Goal: Transaction & Acquisition: Book appointment/travel/reservation

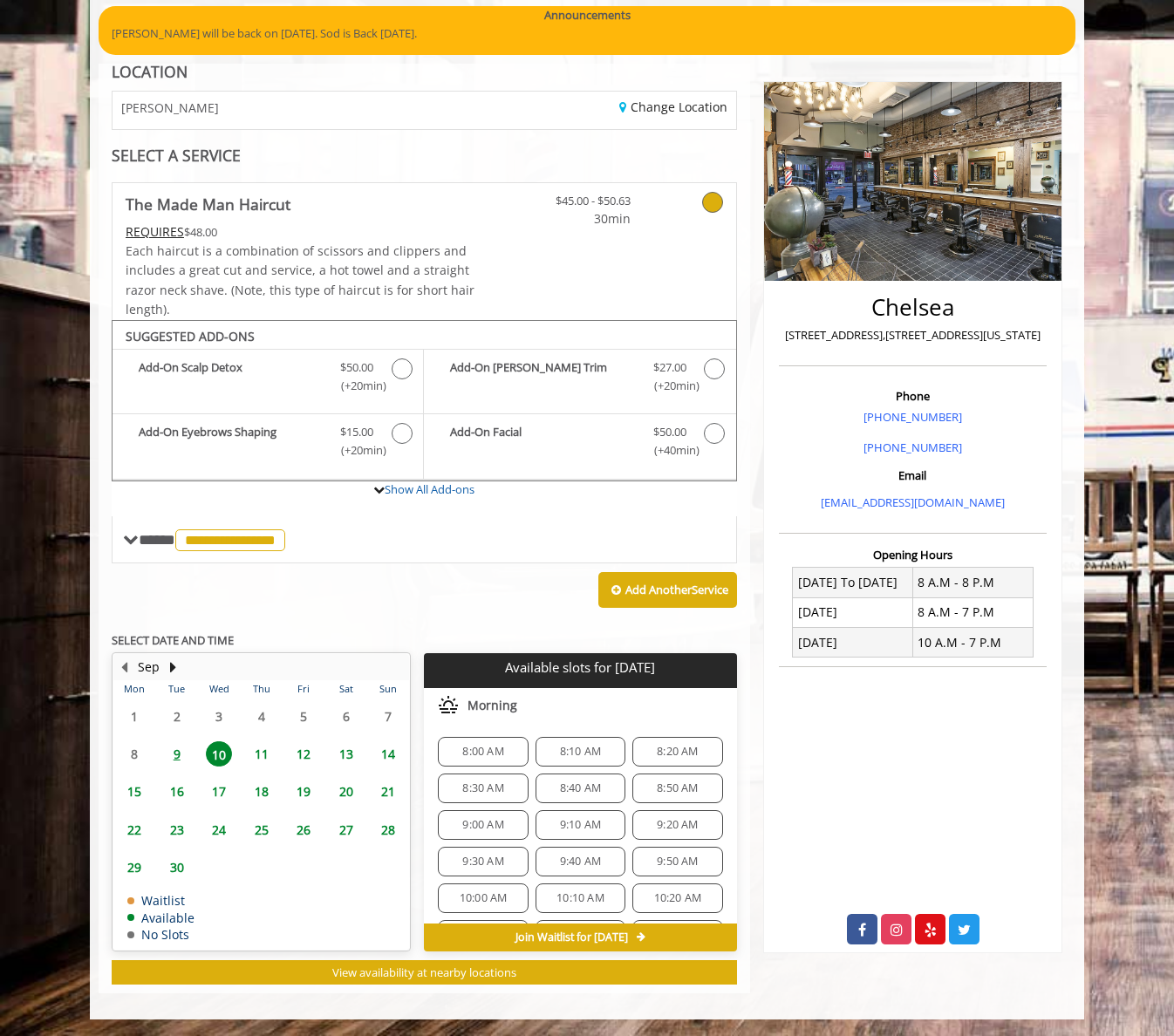
scroll to position [795, 0]
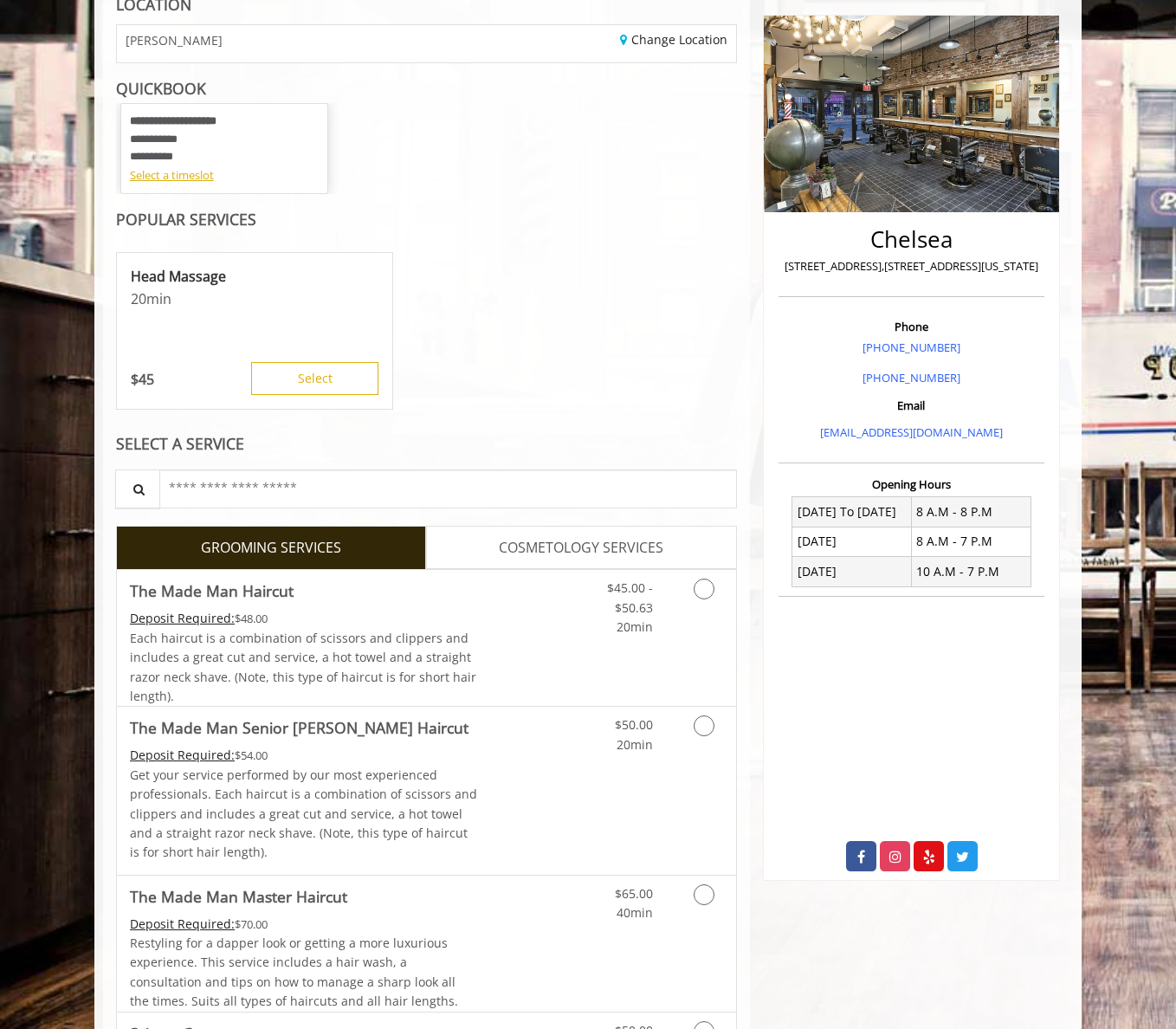
scroll to position [315, 0]
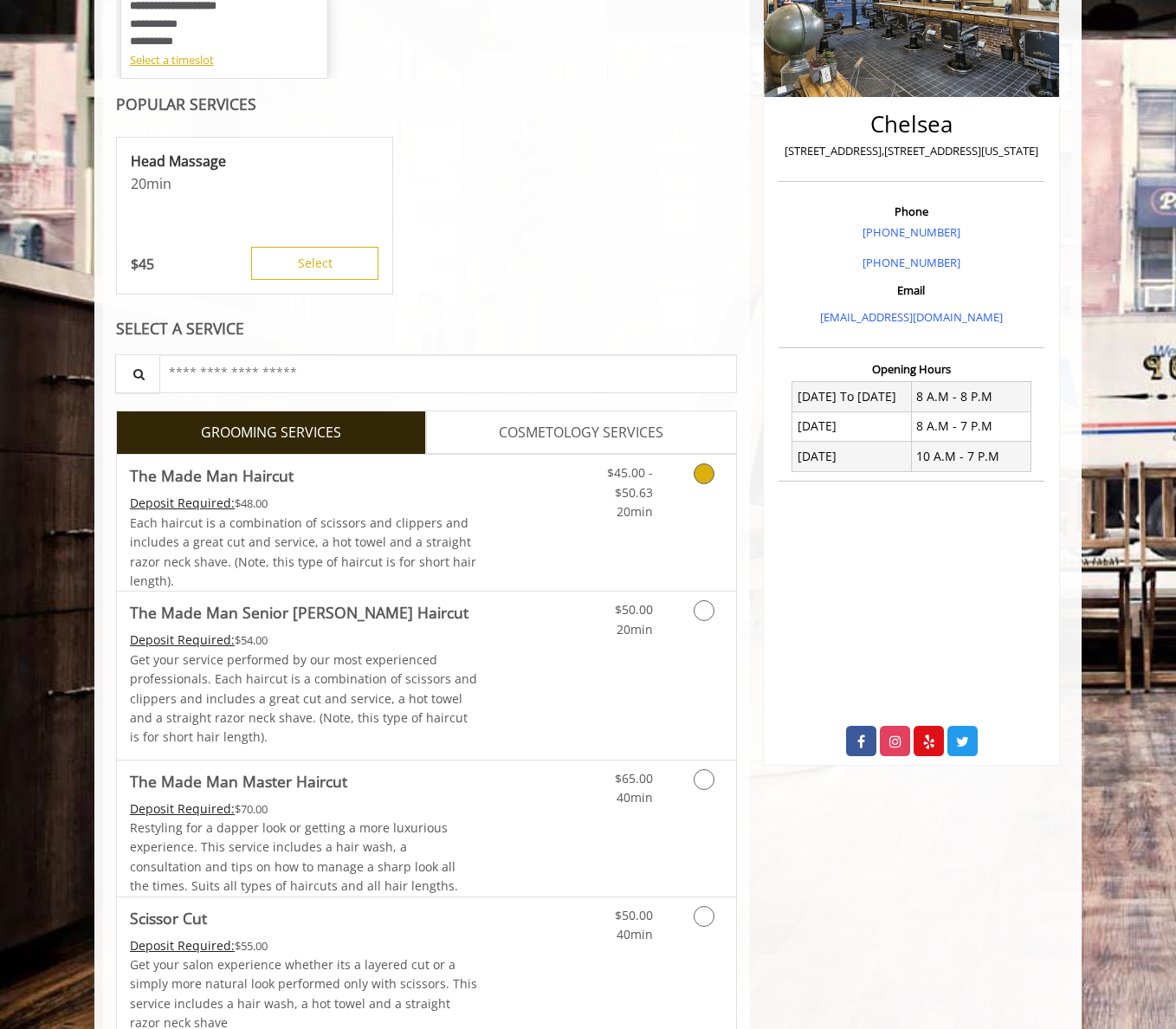
click at [703, 478] on icon "Grooming services" at bounding box center [704, 473] width 20 height 21
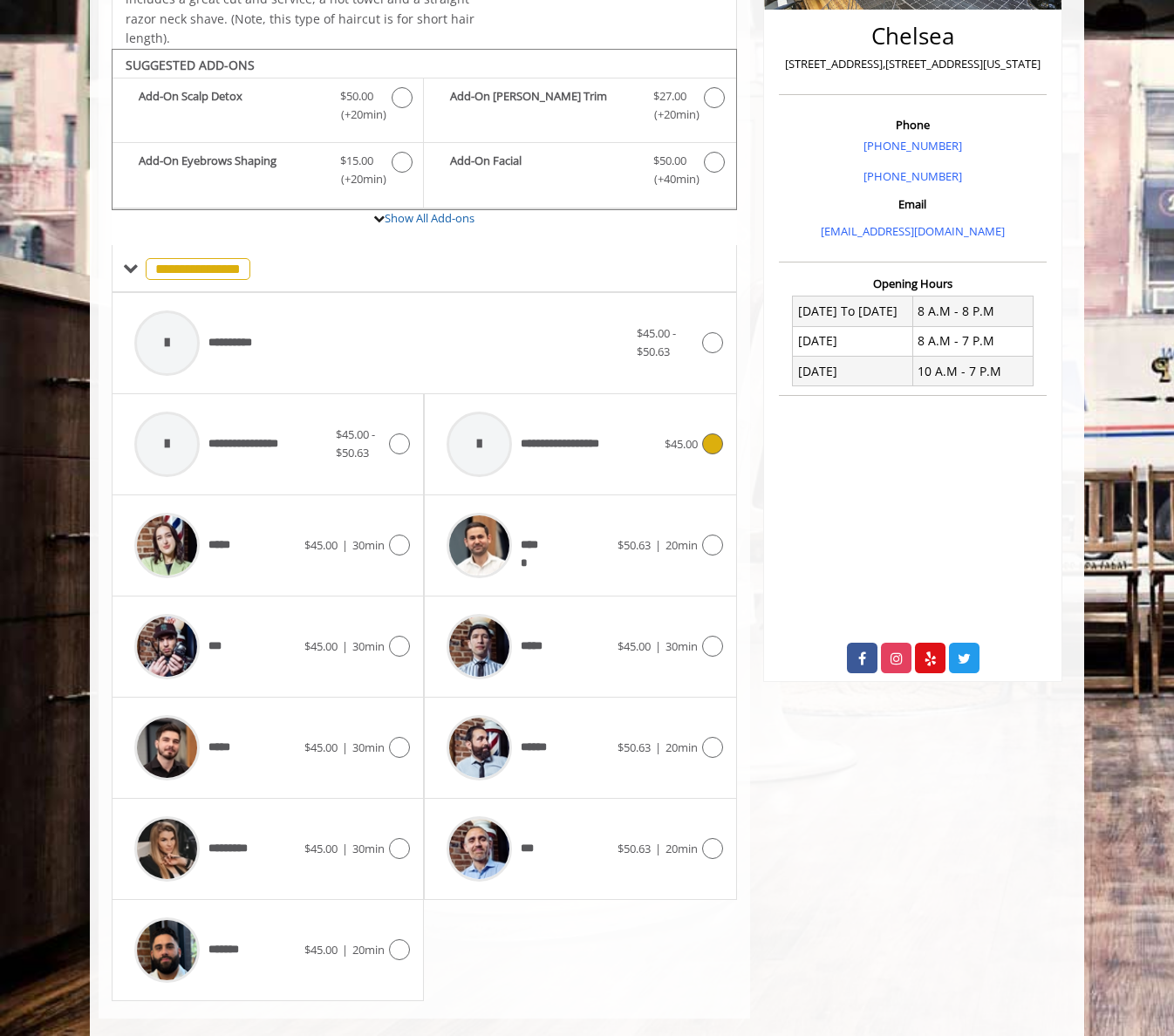
scroll to position [431, 0]
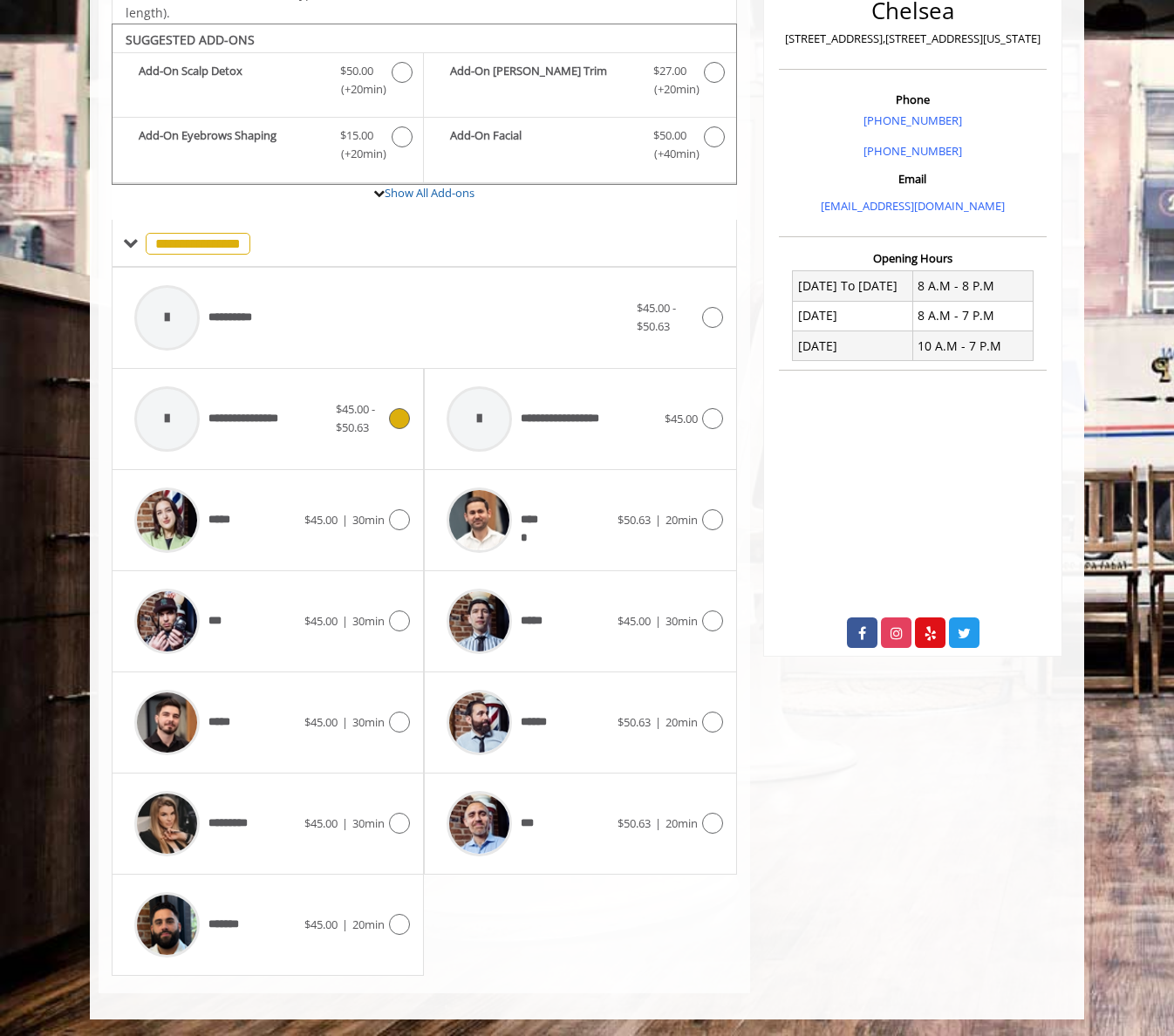
click at [260, 410] on span "**********" at bounding box center [252, 419] width 88 height 19
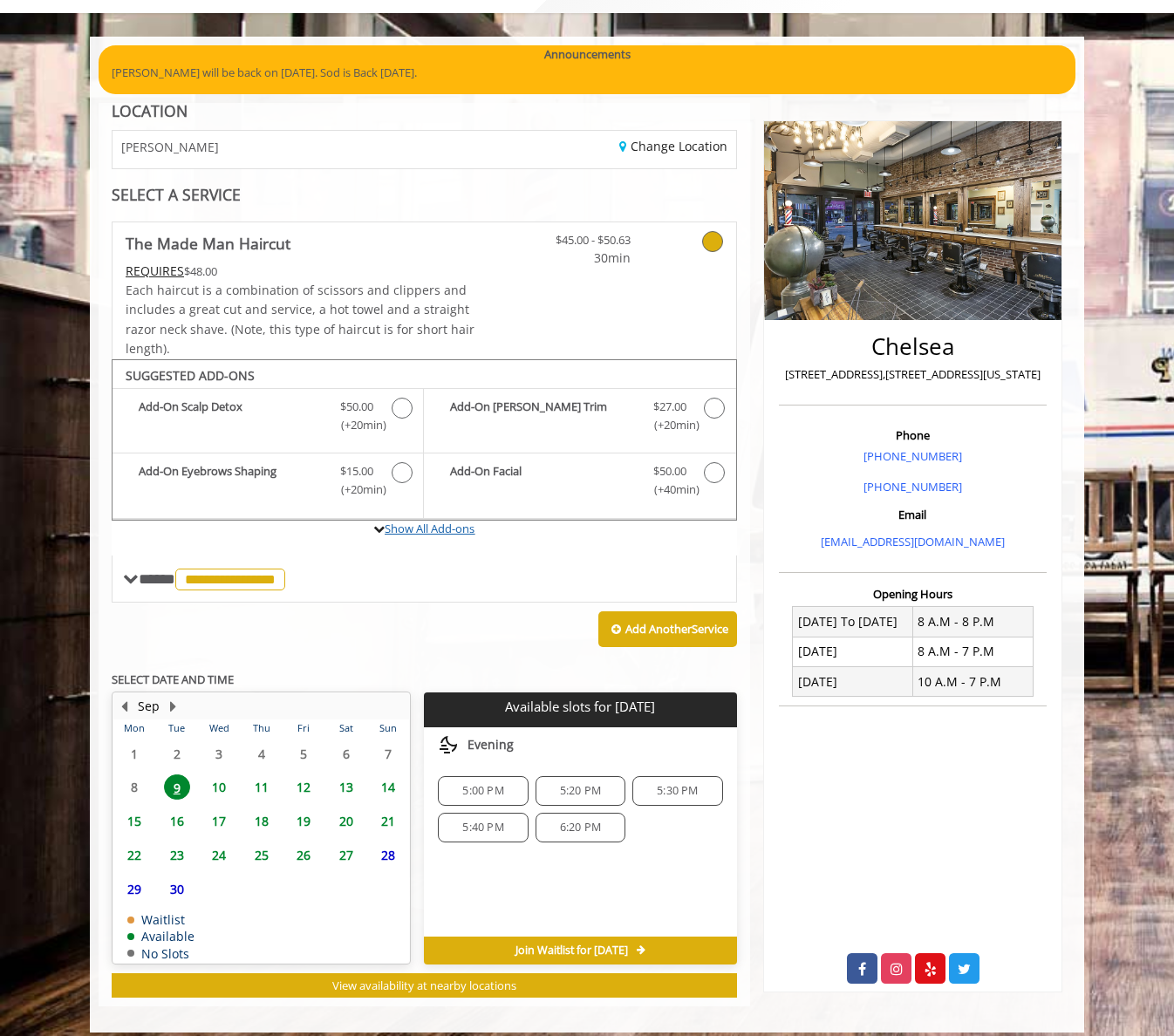
scroll to position [108, 0]
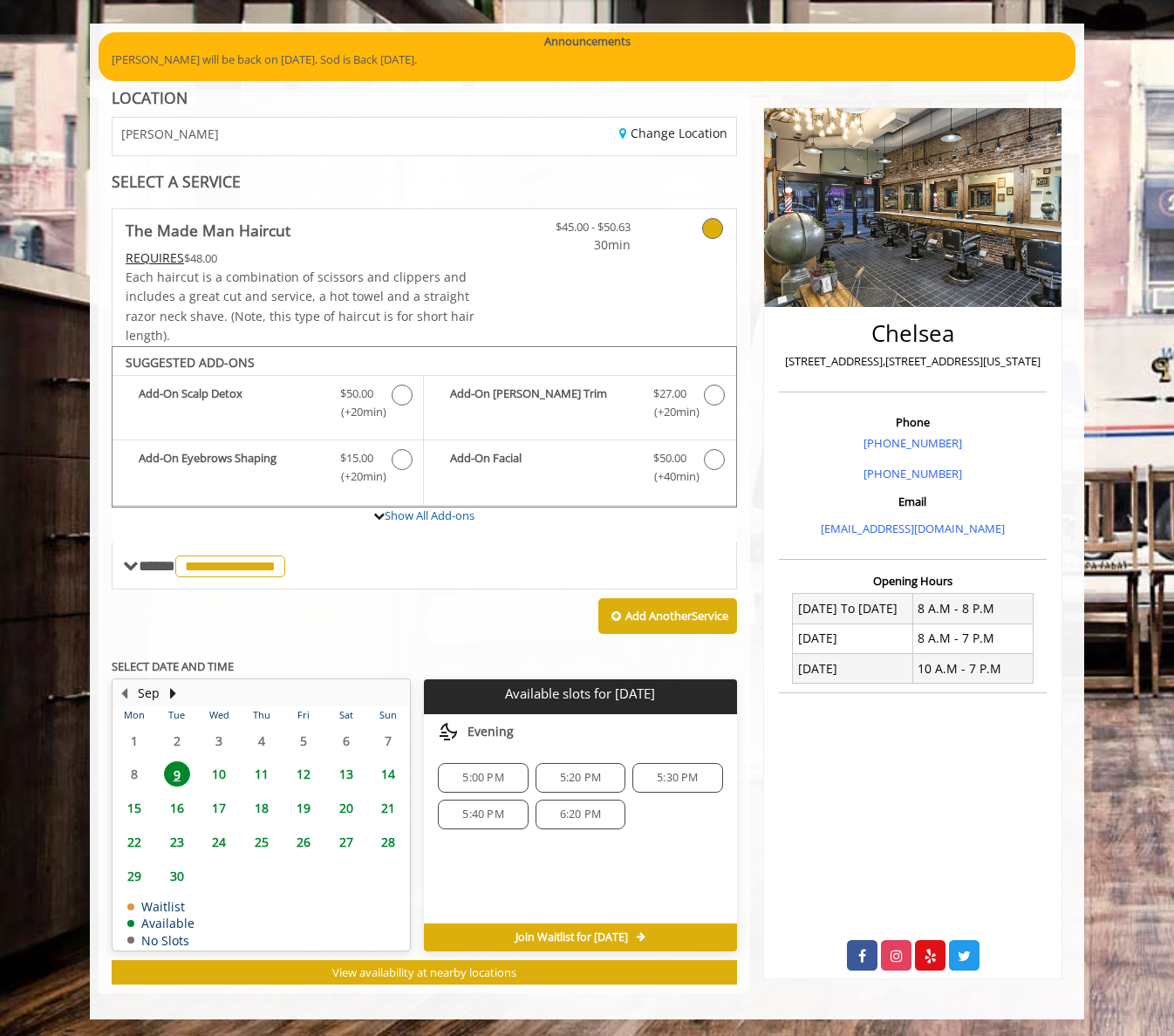
click at [563, 818] on span "6:20 PM" at bounding box center [581, 815] width 41 height 14
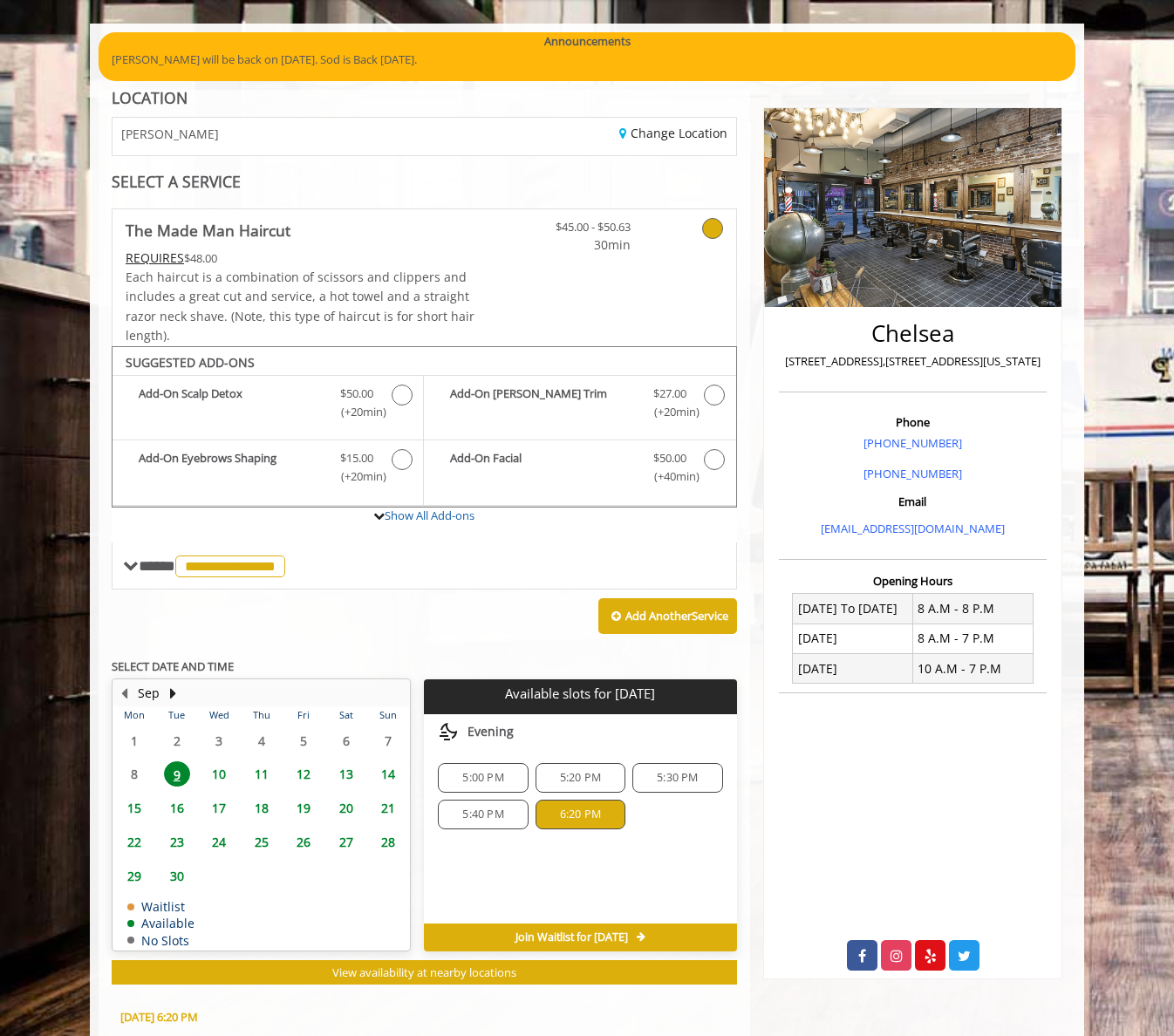
scroll to position [424, 0]
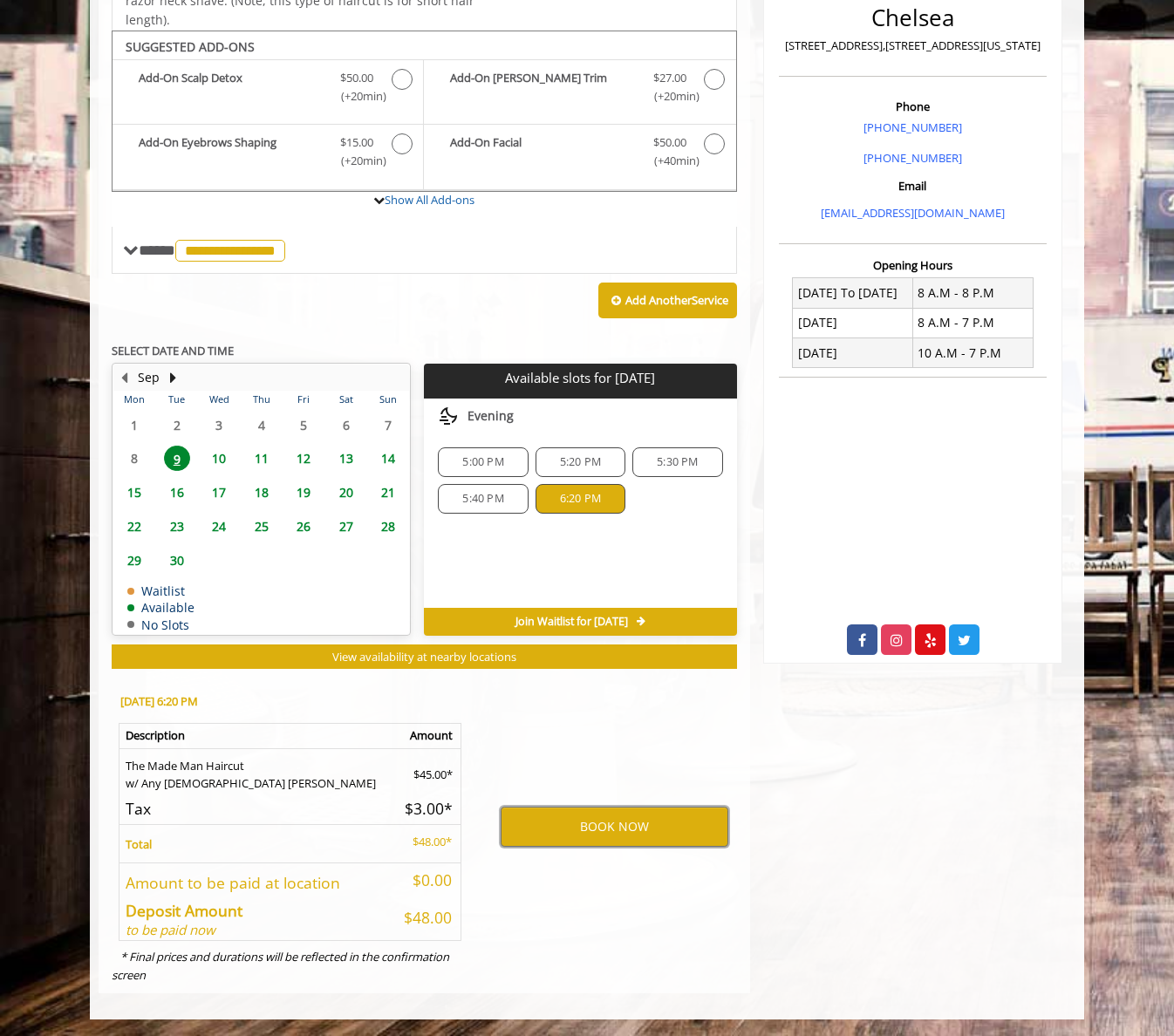
drag, startPoint x: 572, startPoint y: 827, endPoint x: 555, endPoint y: 738, distance: 90.6
click at [555, 738] on div "BOOK NOW" at bounding box center [615, 826] width 271 height 298
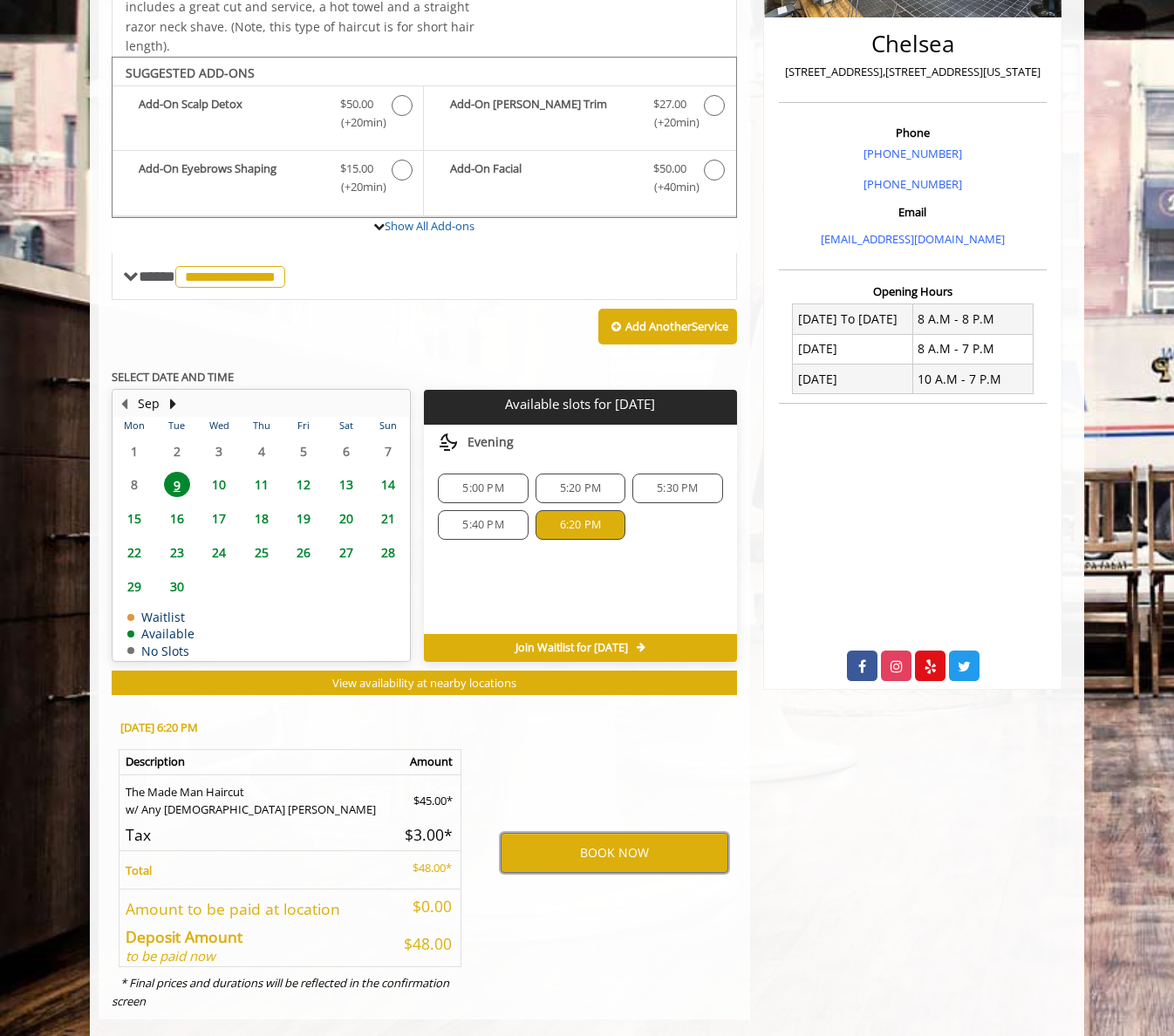
scroll to position [407, 0]
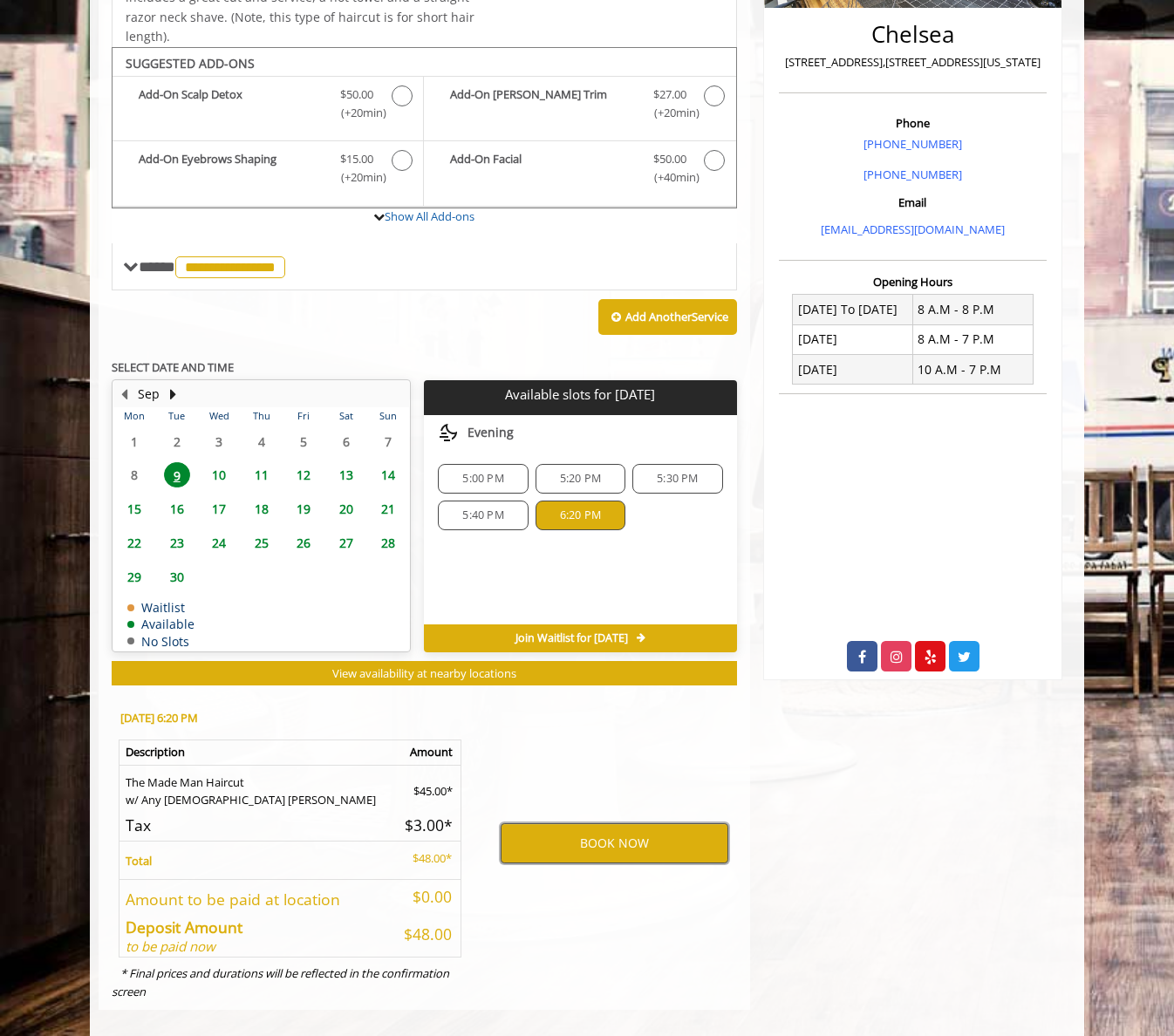
click at [586, 840] on button "BOOK NOW" at bounding box center [615, 842] width 228 height 40
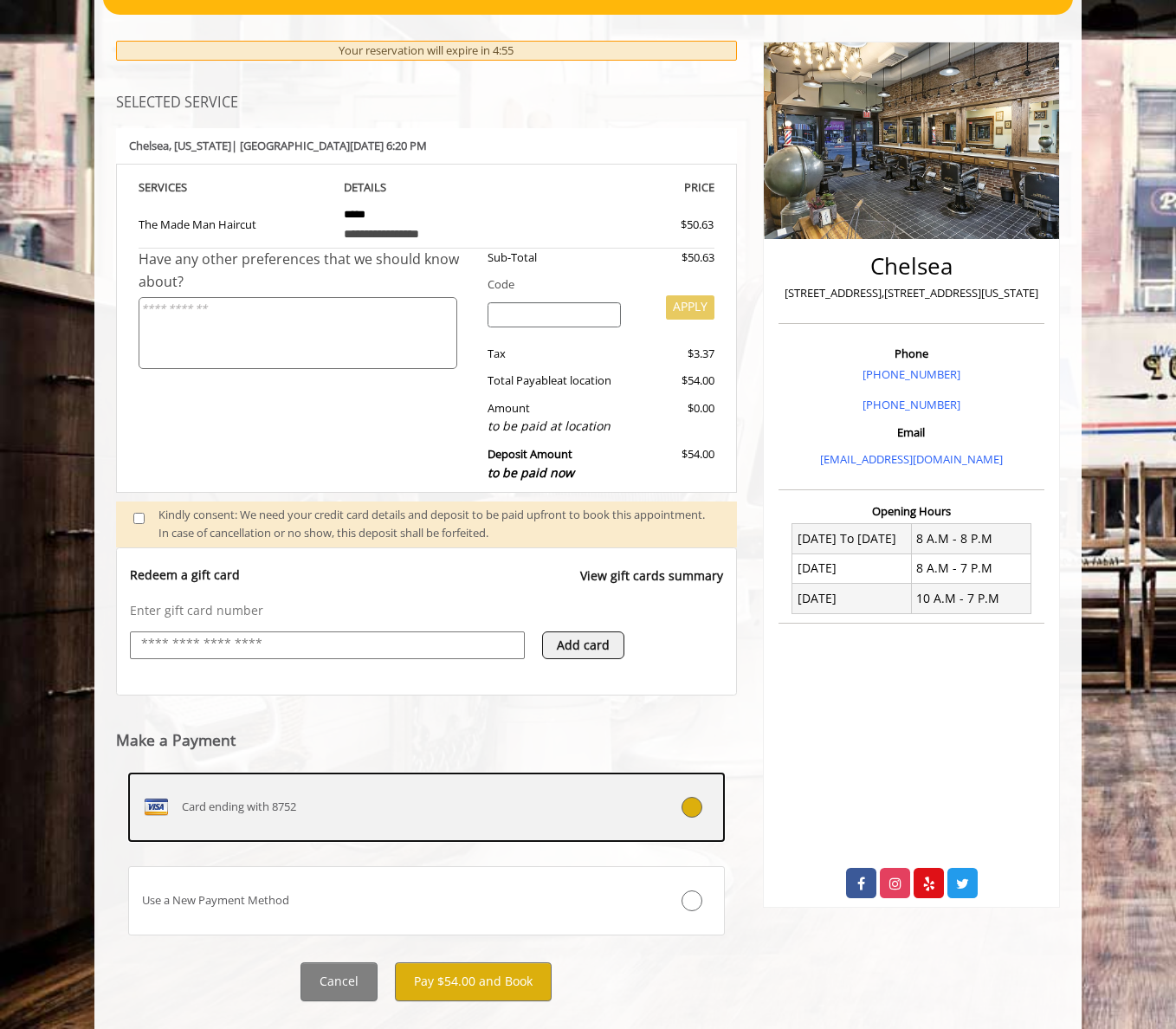
scroll to position [184, 0]
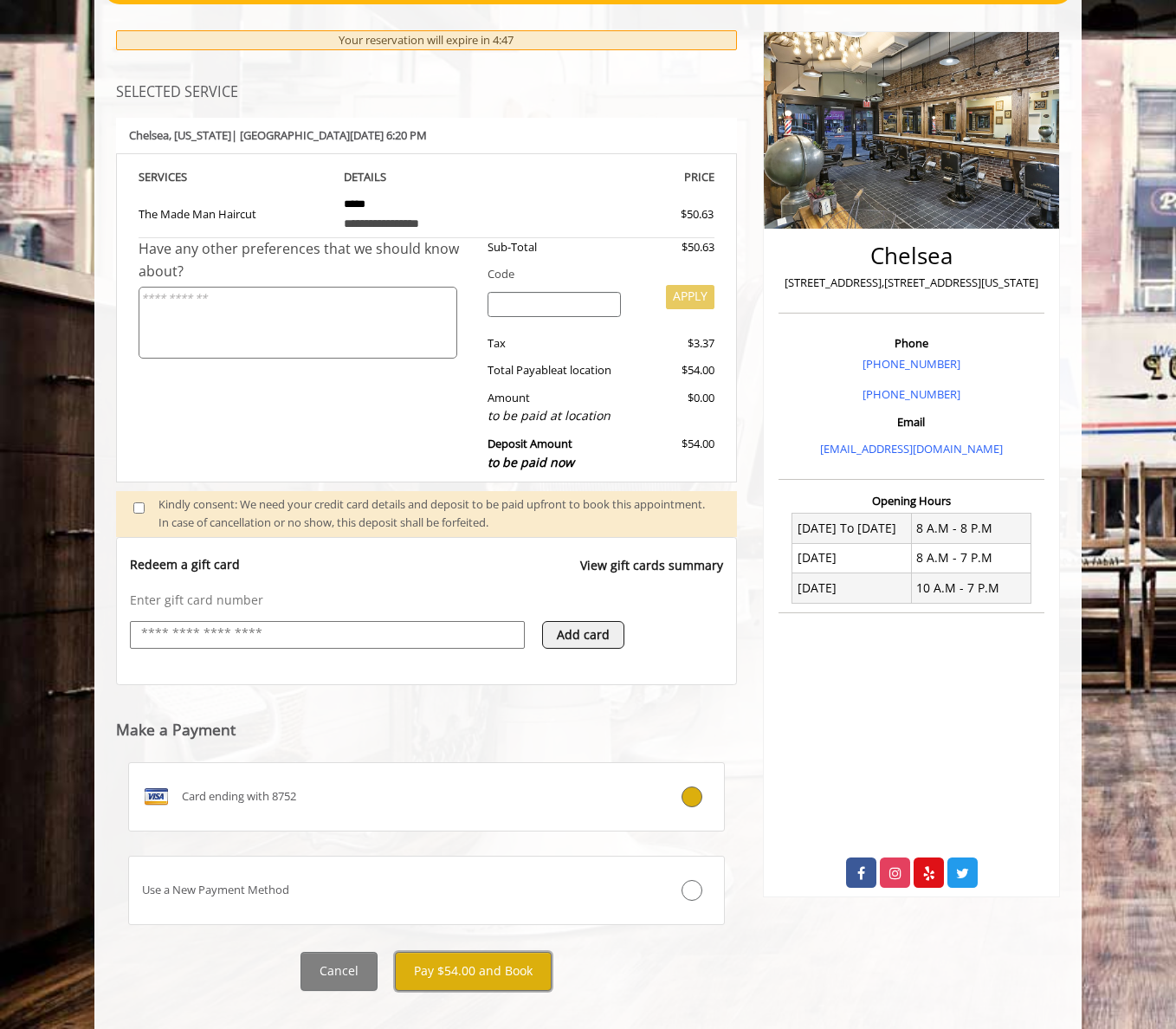
drag, startPoint x: 479, startPoint y: 975, endPoint x: 318, endPoint y: 470, distance: 530.0
click at [318, 470] on div "**********" at bounding box center [426, 511] width 621 height 961
click at [475, 969] on button "Pay $54.00 and Book" at bounding box center [473, 971] width 157 height 39
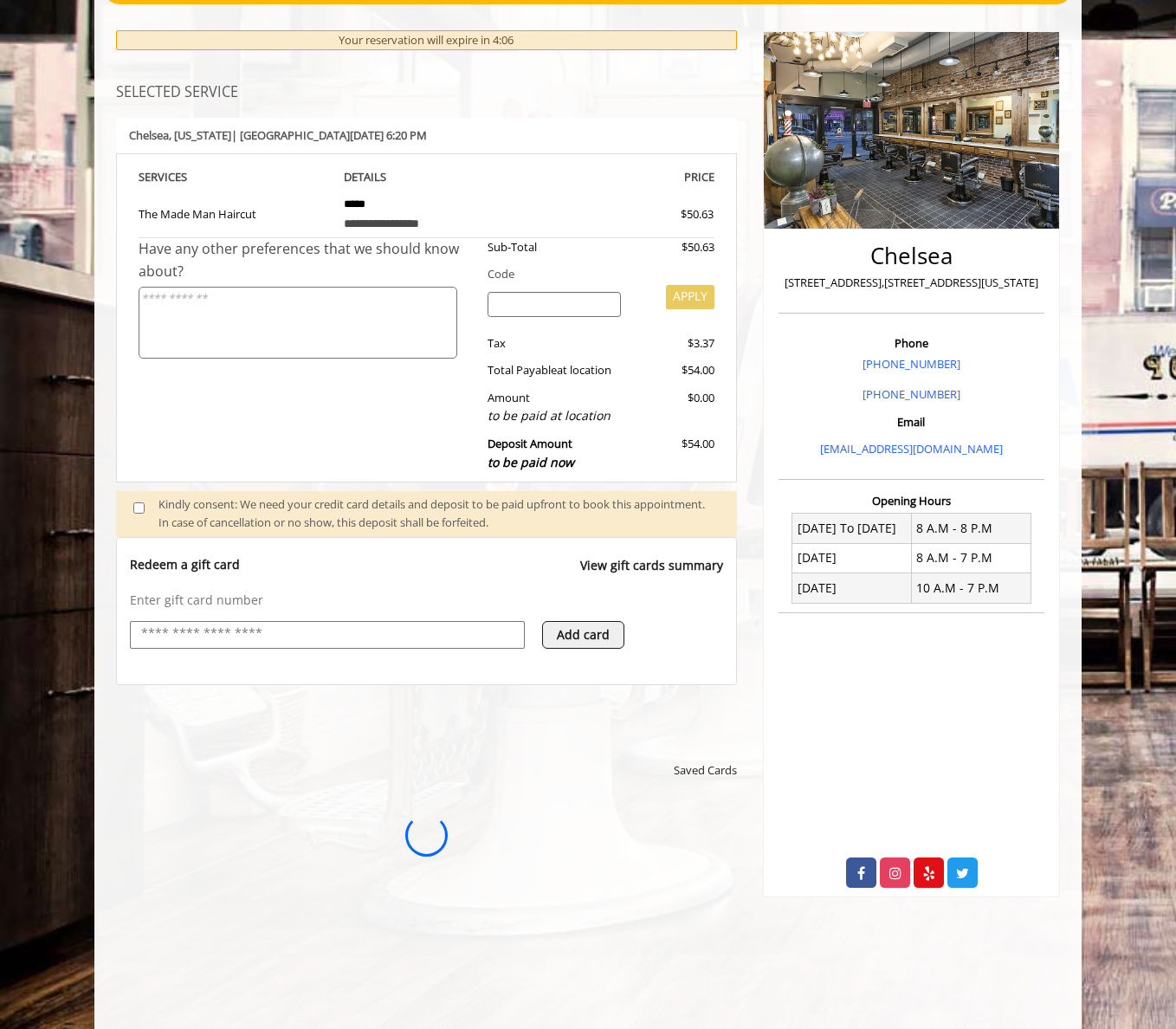
scroll to position [0, 0]
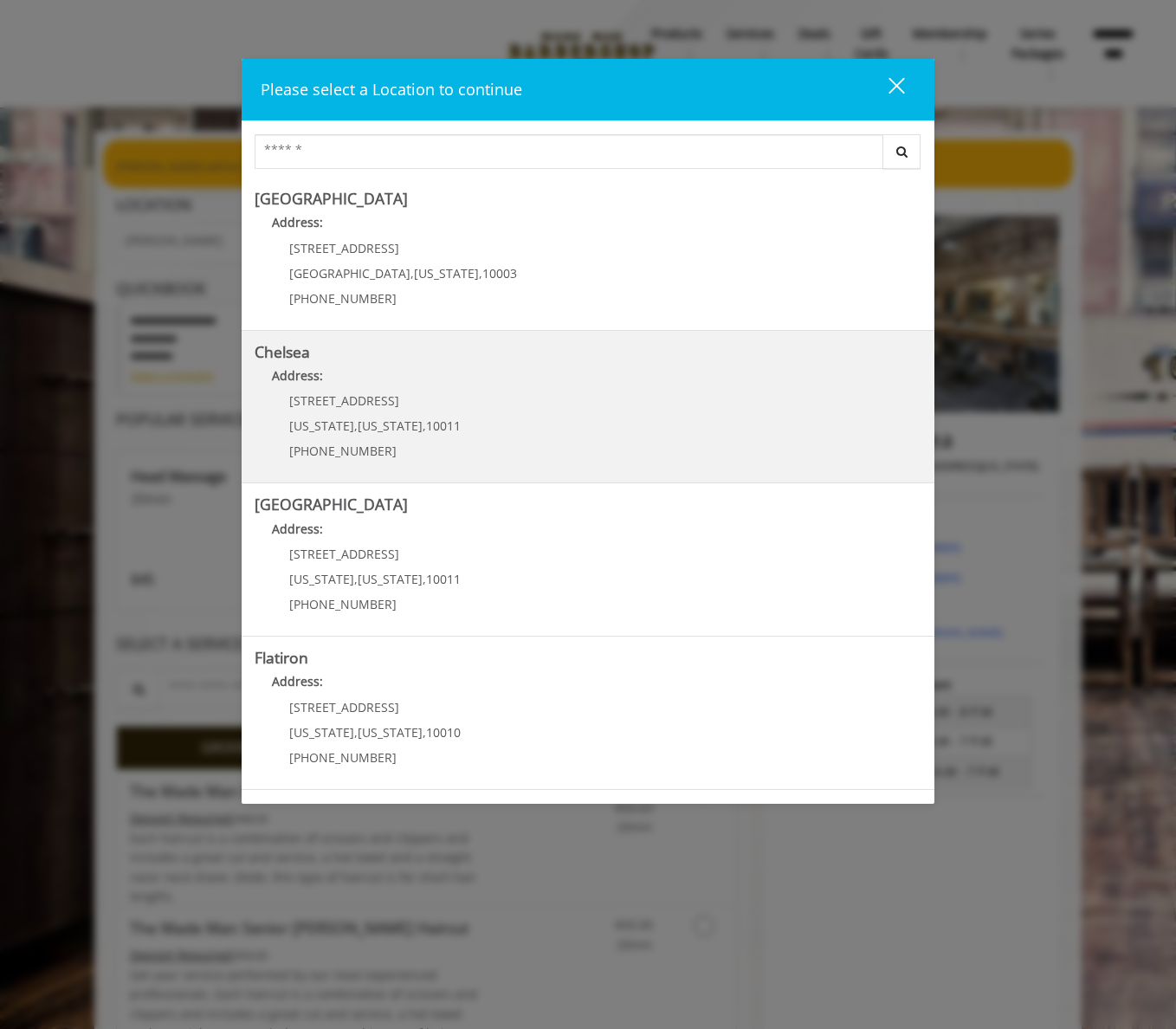
click at [460, 406] on link "Chelsea Address: 169/170 W 23rd St New York , New York , 10011 (917) 639-3902" at bounding box center [588, 407] width 667 height 127
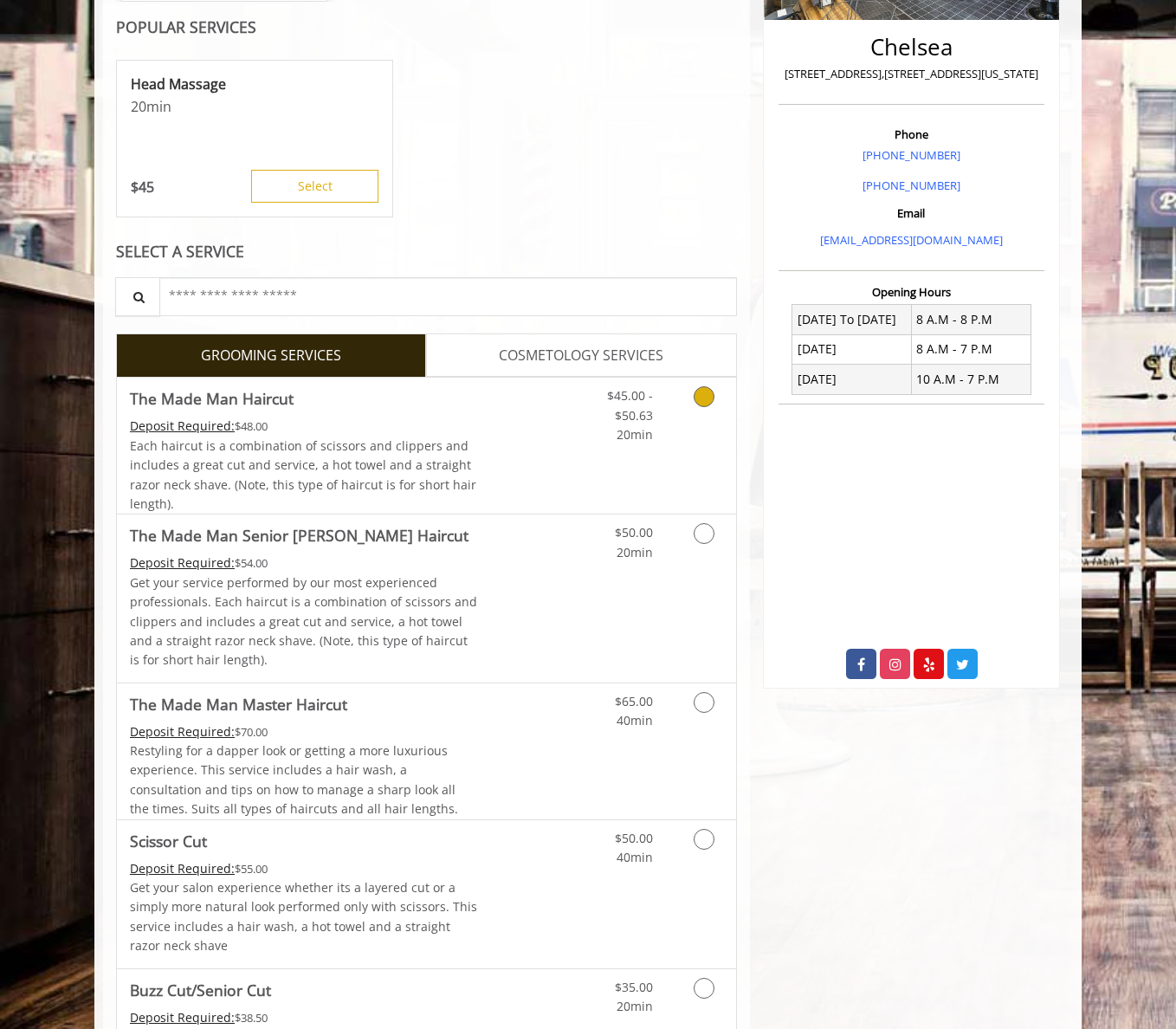
scroll to position [454, 0]
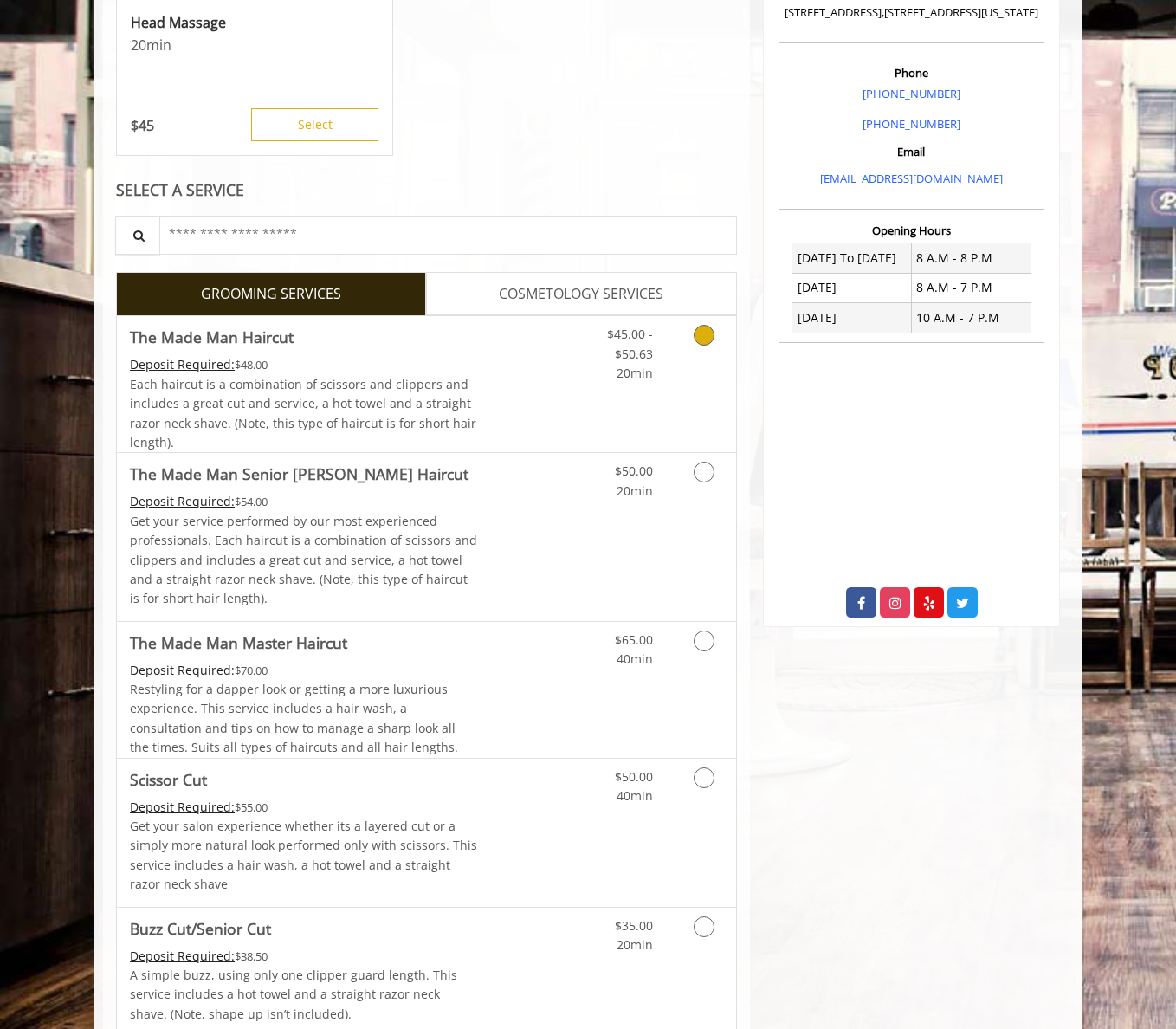
click at [702, 334] on icon "Grooming services" at bounding box center [704, 335] width 20 height 21
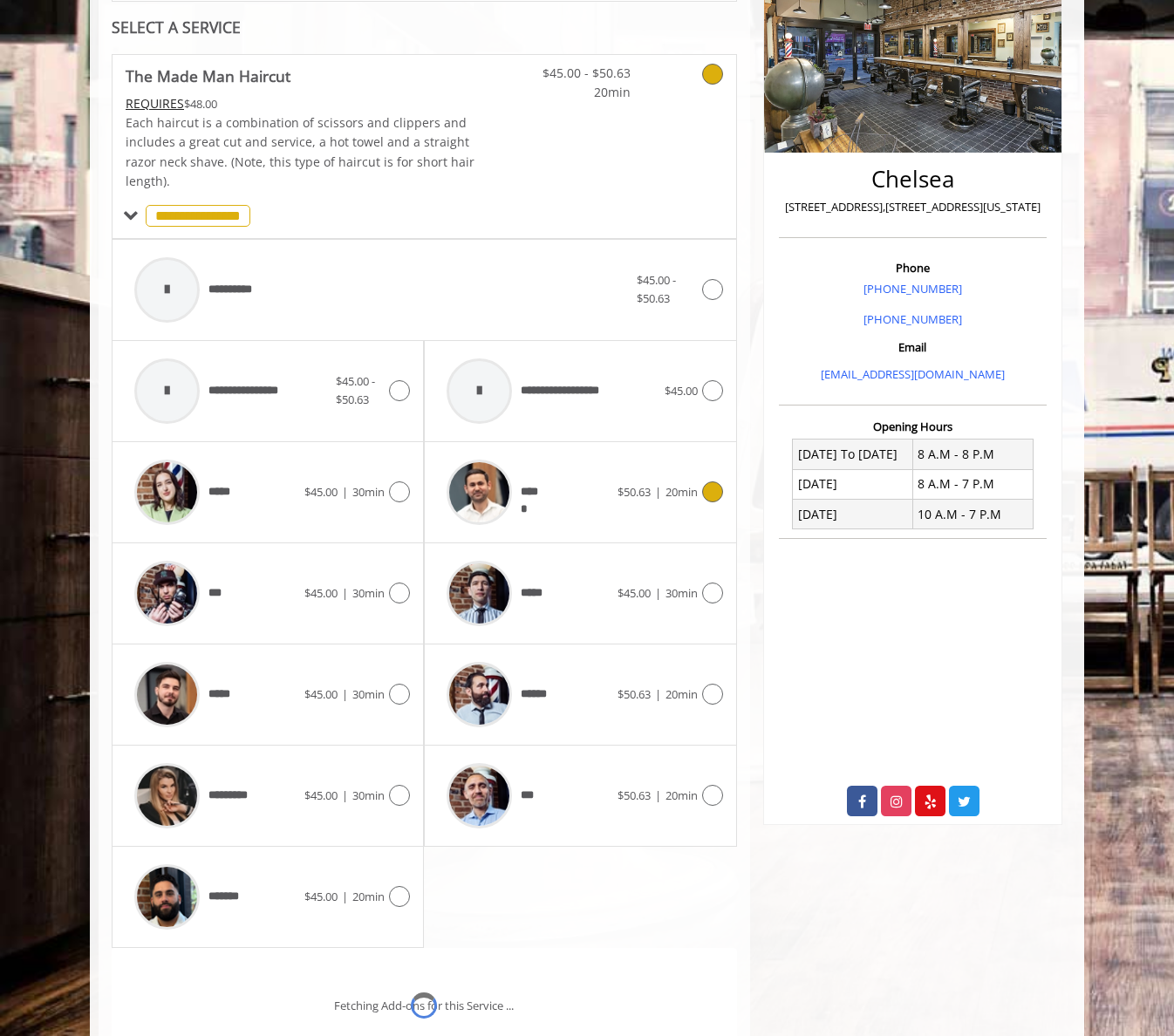
scroll to position [358, 0]
